Goal: Task Accomplishment & Management: Manage account settings

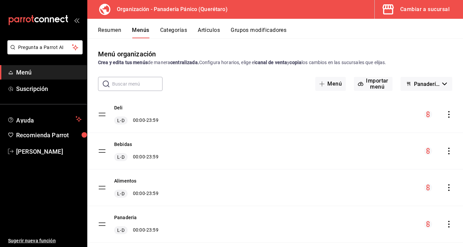
scroll to position [15, 0]
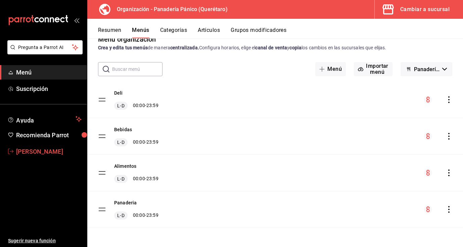
click at [36, 151] on span "[PERSON_NAME]" at bounding box center [48, 151] width 65 height 9
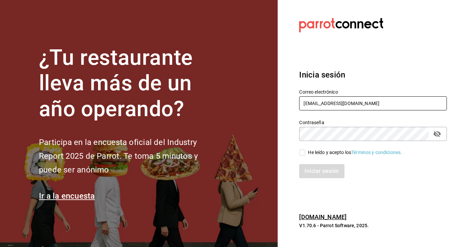
click at [323, 106] on input "[EMAIL_ADDRESS][DOMAIN_NAME]" at bounding box center [373, 103] width 148 height 14
type input "[EMAIL_ADDRESS][DOMAIN_NAME]"
click at [304, 151] on input "He leído y acepto los Términos y condiciones." at bounding box center [302, 153] width 6 height 6
checkbox input "true"
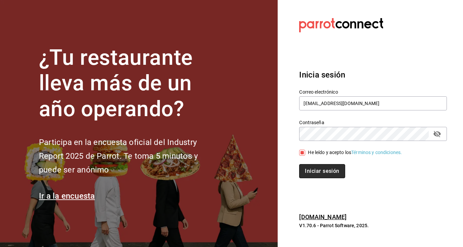
click at [310, 171] on button "Iniciar sesión" at bounding box center [322, 171] width 46 height 14
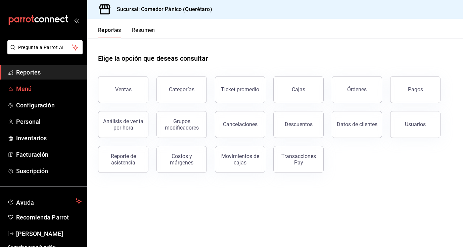
click at [41, 86] on span "Menú" at bounding box center [48, 88] width 65 height 9
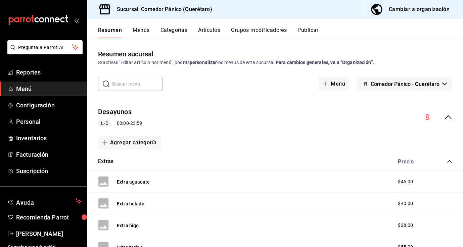
click at [414, 7] on div "Cambiar a organización" at bounding box center [419, 9] width 61 height 9
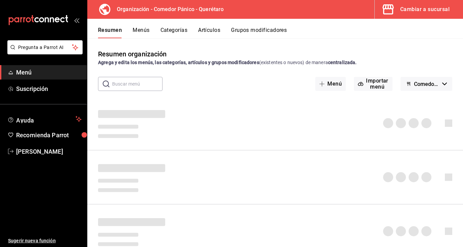
click at [210, 30] on button "Artículos" at bounding box center [209, 32] width 22 height 11
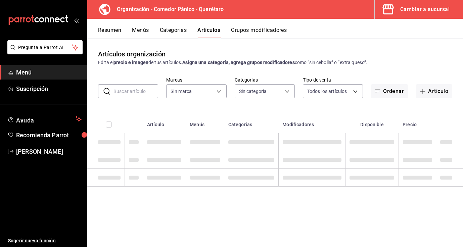
type input "0f40e74e-b6b1-418d-bf10-855e15756c5c"
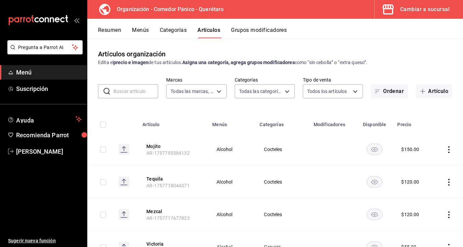
type input "65e86a8e-b85a-4ac4-b80c-9a2ca2d5dab3,480c8983-ef74-42cd-bfc6-b990fbf805c4,b50ee…"
click at [176, 33] on button "Categorías" at bounding box center [173, 32] width 27 height 11
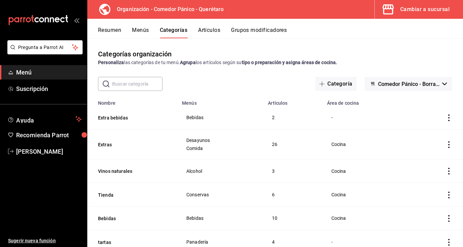
click at [124, 87] on input "text" at bounding box center [137, 83] width 50 height 13
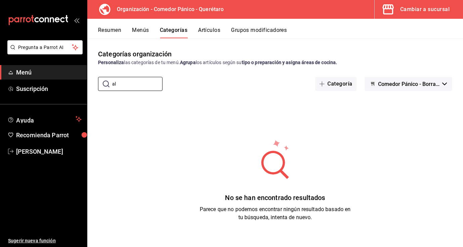
type input "a"
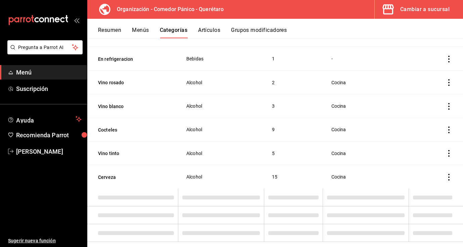
scroll to position [408, 0]
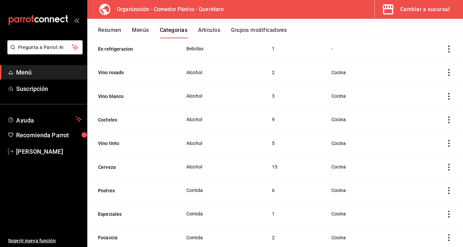
click at [449, 117] on icon "actions" at bounding box center [448, 119] width 7 height 7
click at [435, 134] on span "Editar" at bounding box center [428, 134] width 17 height 7
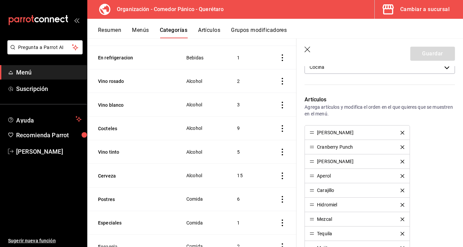
scroll to position [186, 0]
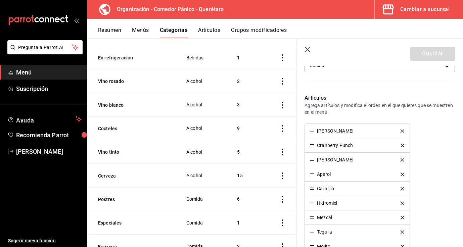
click at [308, 48] on icon "button" at bounding box center [307, 50] width 7 height 7
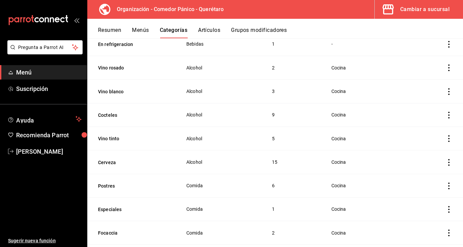
click at [144, 30] on button "Menús" at bounding box center [140, 32] width 17 height 11
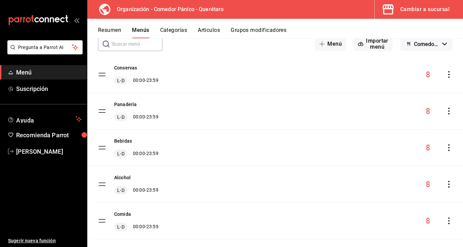
scroll to position [88, 0]
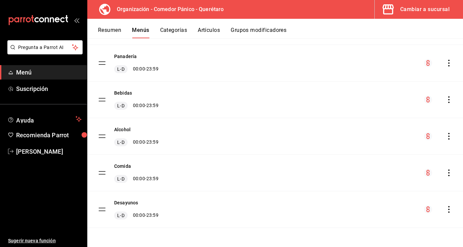
click at [450, 137] on icon "actions" at bounding box center [448, 136] width 7 height 7
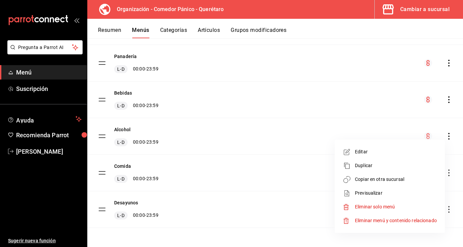
click at [372, 153] on span "Editar" at bounding box center [396, 151] width 82 height 7
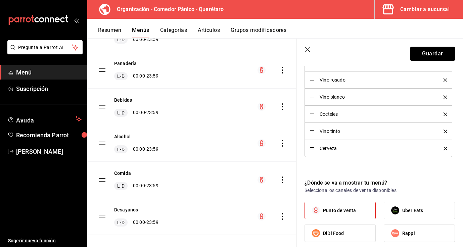
scroll to position [236, 0]
click at [307, 50] on icon "button" at bounding box center [307, 50] width 7 height 7
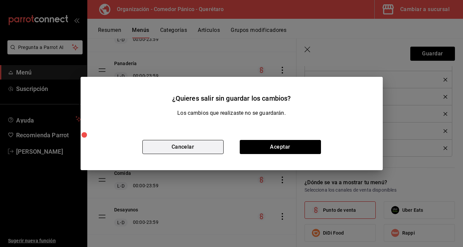
click at [194, 145] on button "Cancelar" at bounding box center [182, 147] width 81 height 14
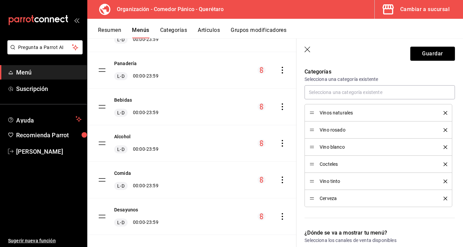
scroll to position [184, 0]
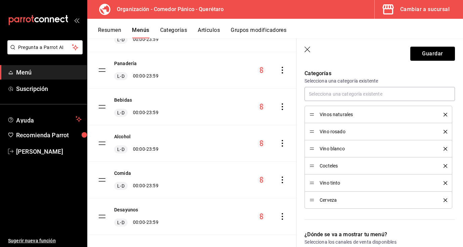
click at [307, 48] on icon "button" at bounding box center [307, 50] width 7 height 7
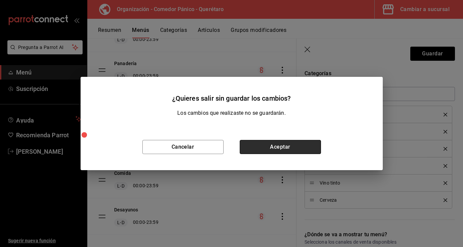
click at [248, 148] on button "Aceptar" at bounding box center [280, 147] width 81 height 14
checkbox input "false"
type input "1758222001983"
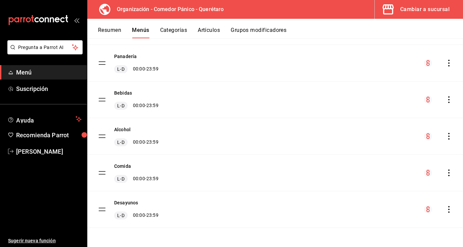
checkbox input "false"
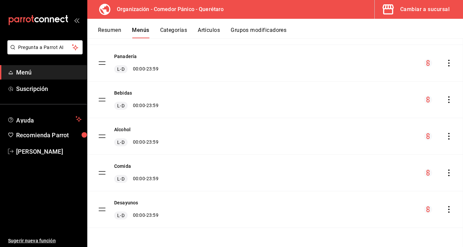
checkbox input "false"
click at [180, 28] on button "Categorías" at bounding box center [173, 32] width 27 height 11
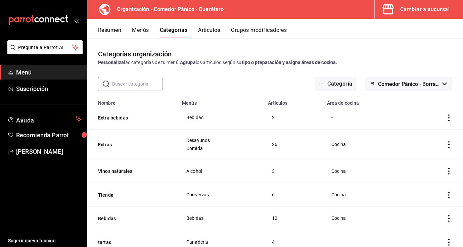
click at [132, 86] on input "text" at bounding box center [137, 83] width 50 height 13
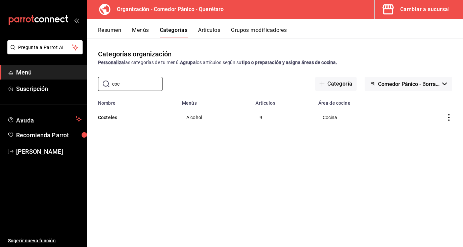
type input "coc"
click at [448, 116] on icon "actions" at bounding box center [448, 117] width 7 height 7
click at [424, 133] on span "Editar" at bounding box center [428, 133] width 17 height 7
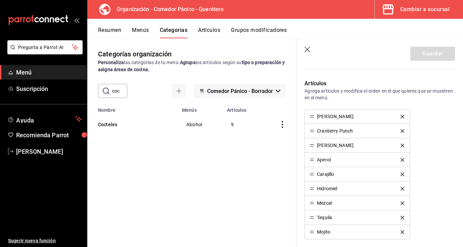
scroll to position [201, 0]
click at [305, 50] on icon "button" at bounding box center [307, 50] width 7 height 7
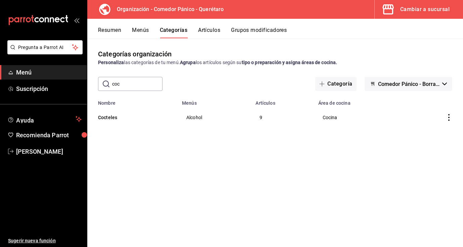
click at [211, 28] on button "Artículos" at bounding box center [209, 32] width 22 height 11
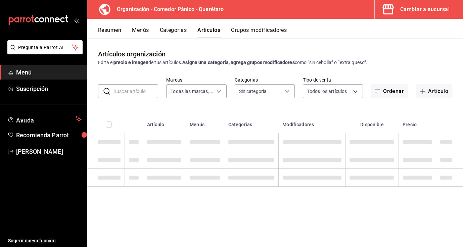
type input "0f40e74e-b6b1-418d-bf10-855e15756c5c"
type input "65e86a8e-b85a-4ac4-b80c-9a2ca2d5dab3,480c8983-ef74-42cd-bfc6-b990fbf805c4,b50ee…"
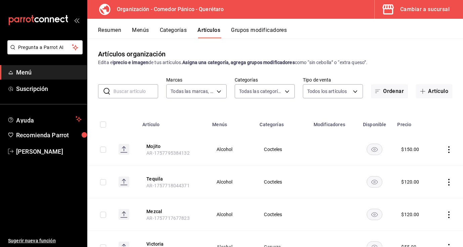
click at [148, 91] on input "text" at bounding box center [135, 91] width 45 height 13
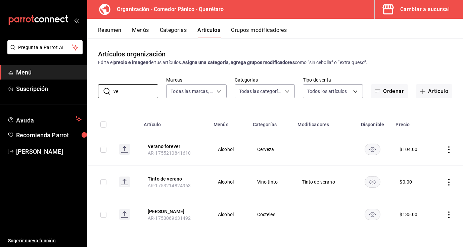
type input "v"
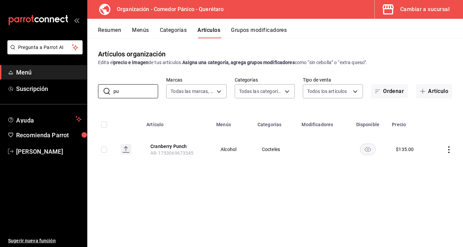
type input "p"
type input "l"
type input "mojito"
click at [53, 151] on span "[PERSON_NAME]" at bounding box center [48, 151] width 65 height 9
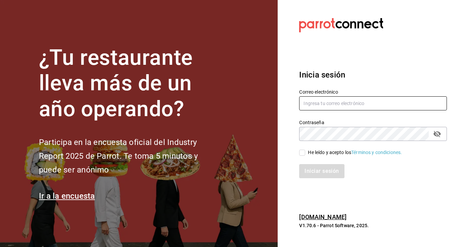
type input "[EMAIL_ADDRESS][DOMAIN_NAME]"
